Goal: Information Seeking & Learning: Learn about a topic

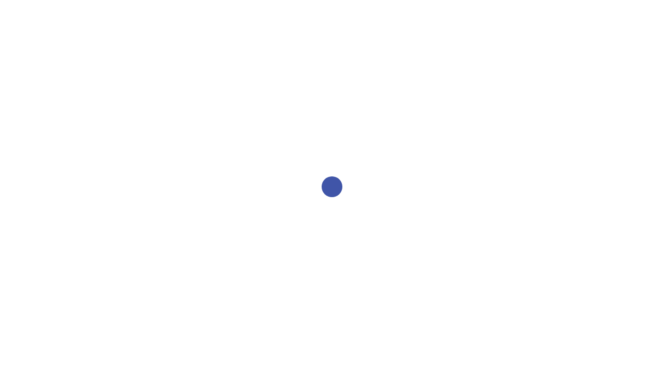
select select "2bed604d-1099-4043-b1bc-2365e8740244"
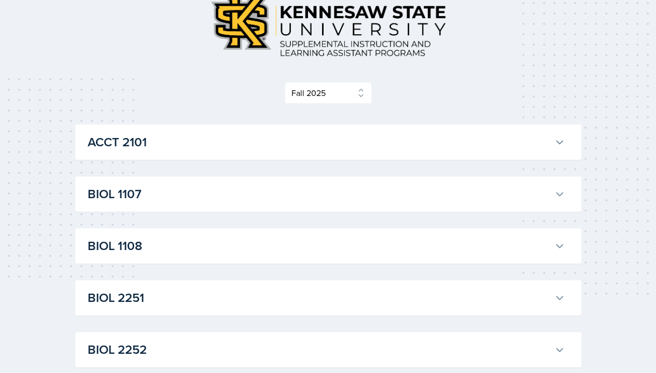
scroll to position [26, 0]
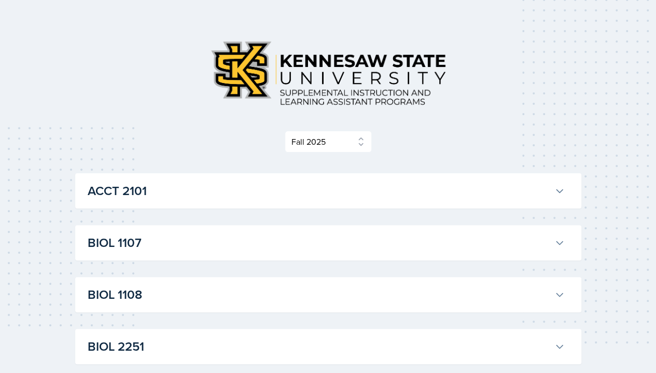
click at [550, 200] on button "ACCT 2101" at bounding box center [327, 191] width 482 height 23
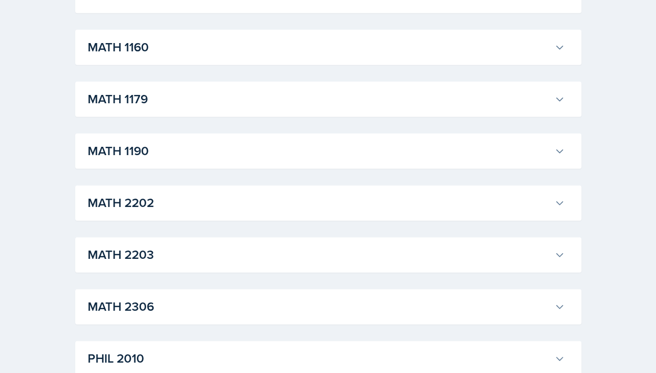
scroll to position [2545, 0]
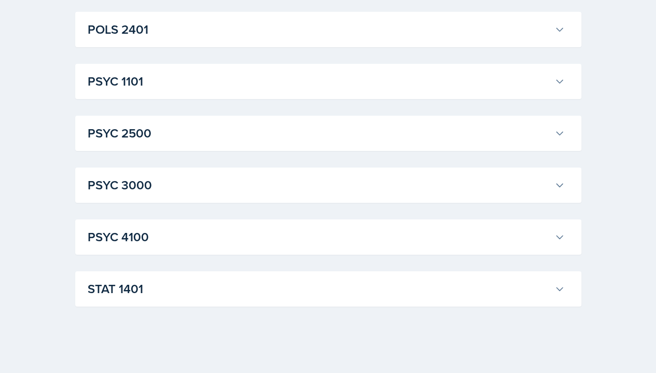
scroll to position [4158, 0]
click at [99, 298] on h3 "STAT 1401" at bounding box center [319, 289] width 463 height 19
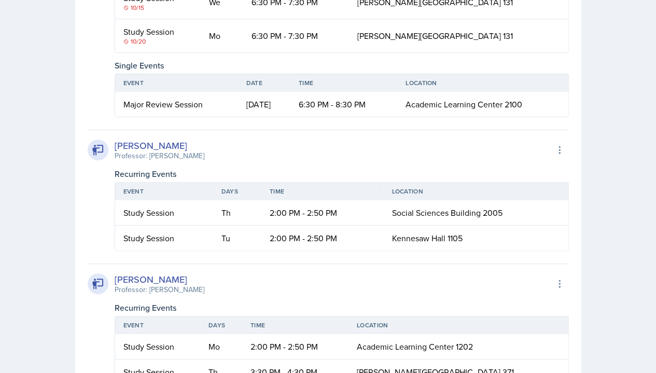
scroll to position [4035, 0]
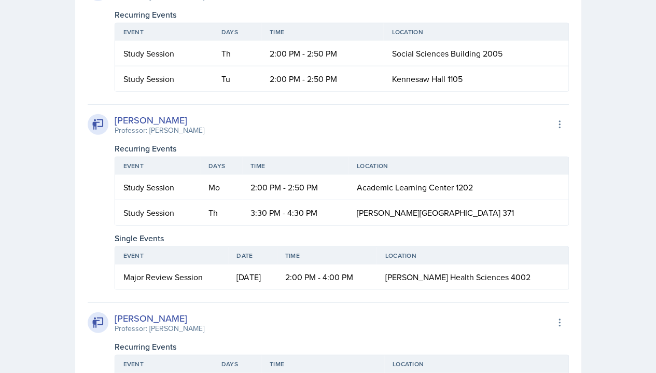
scroll to position [5259, 0]
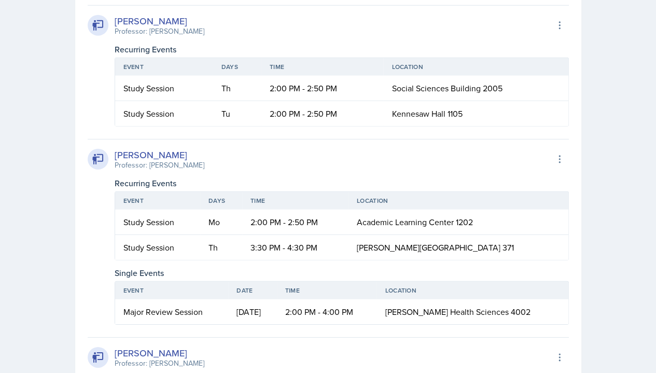
scroll to position [5427, 0]
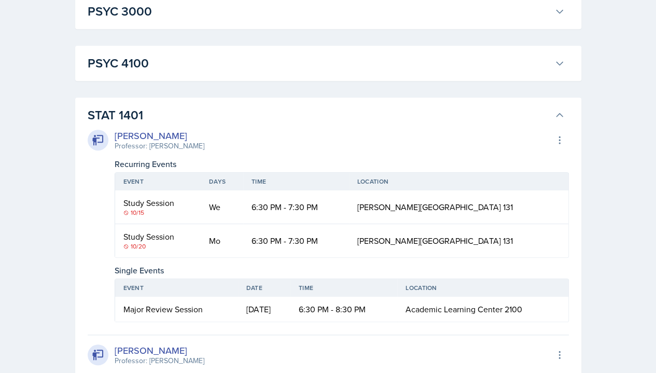
scroll to position [6216, 0]
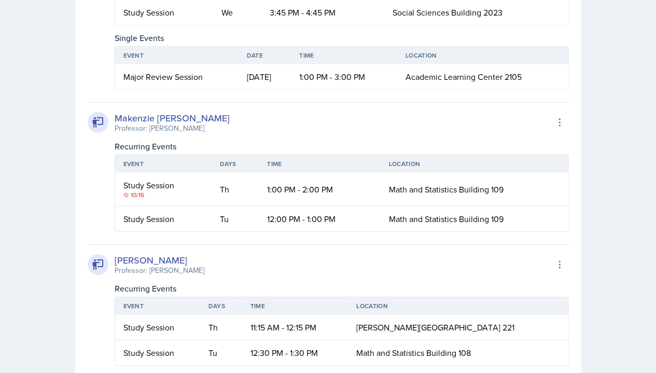
scroll to position [7440, 0]
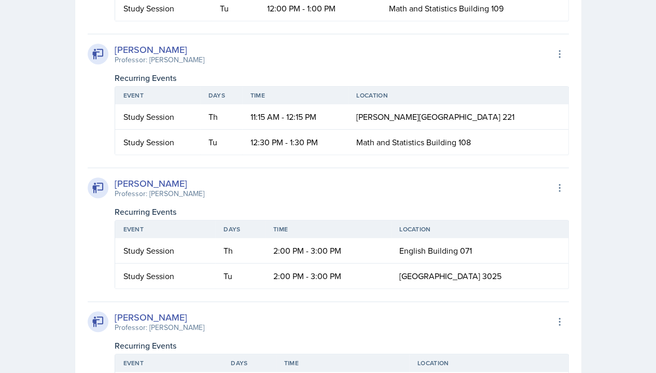
scroll to position [8186, 0]
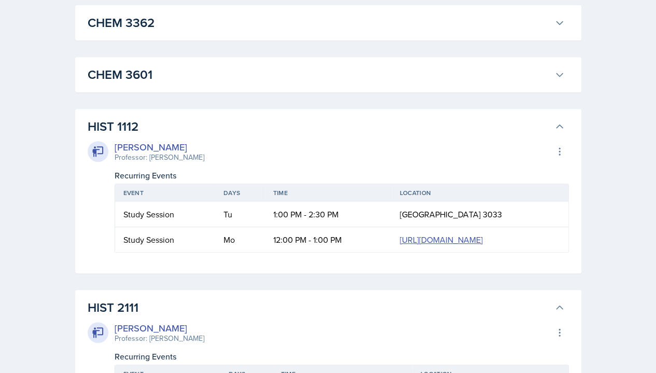
scroll to position [2185, 0]
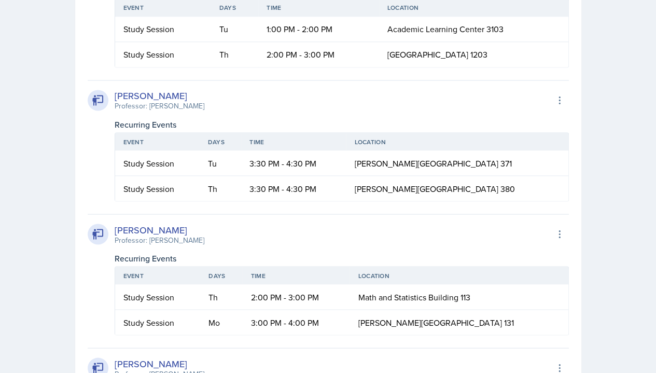
scroll to position [2830, 0]
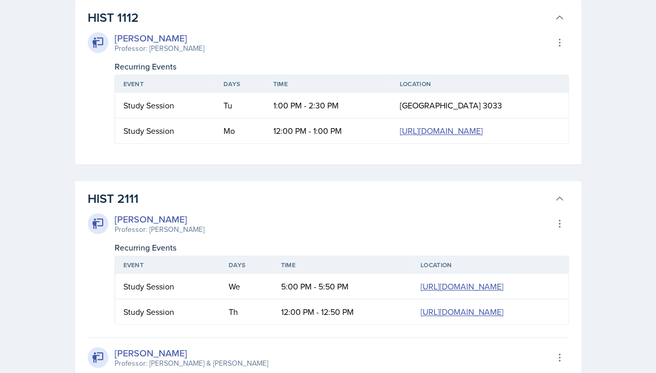
scroll to position [4485, 0]
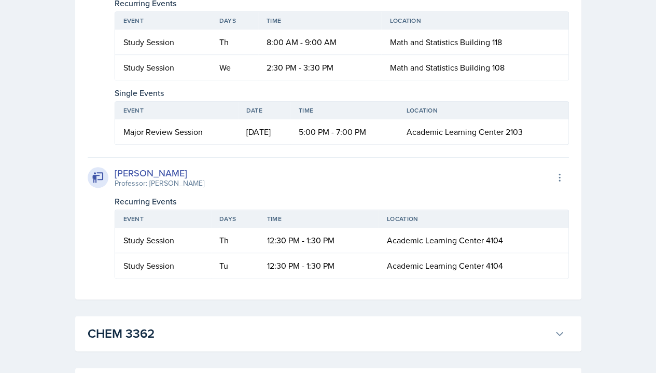
scroll to position [4396, 0]
